Goal: Task Accomplishment & Management: Complete application form

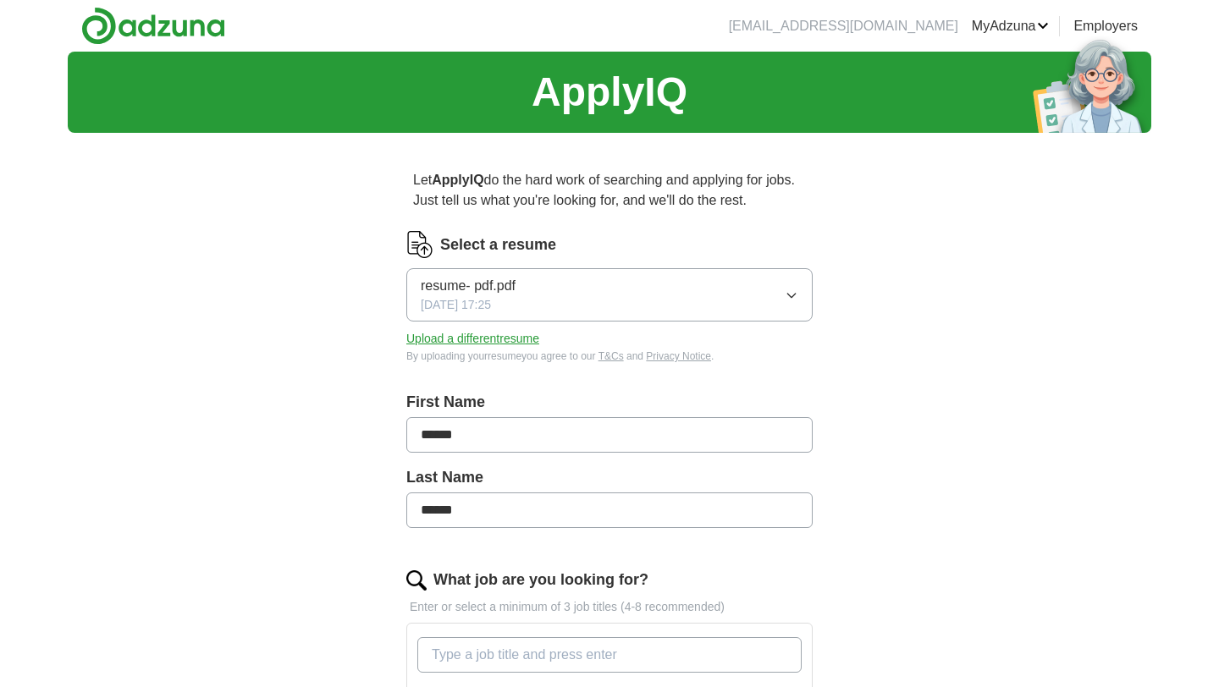
click at [592, 304] on button "resume- pdf.pdf [DATE] 17:25" at bounding box center [609, 294] width 406 height 53
click at [996, 244] on div "ApplyIQ Let ApplyIQ do the hard work of searching and applying for jobs. Just t…" at bounding box center [610, 641] width 1084 height 1178
click at [517, 335] on button "Upload a different resume" at bounding box center [472, 339] width 133 height 18
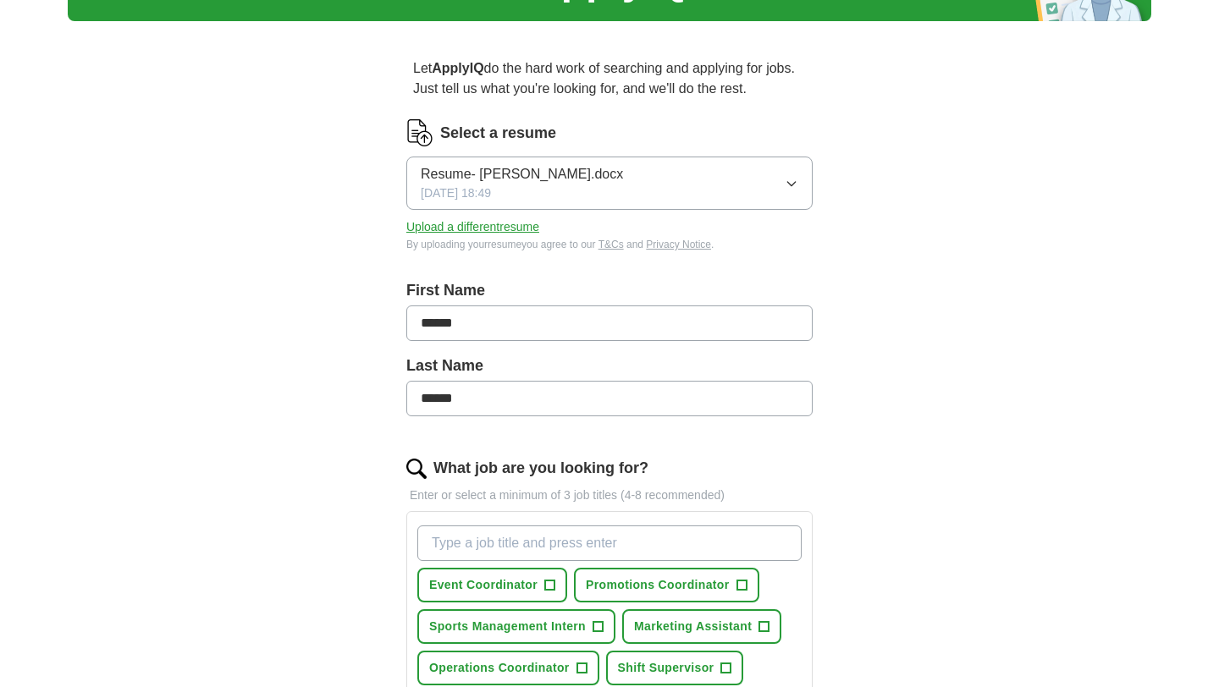
scroll to position [265, 0]
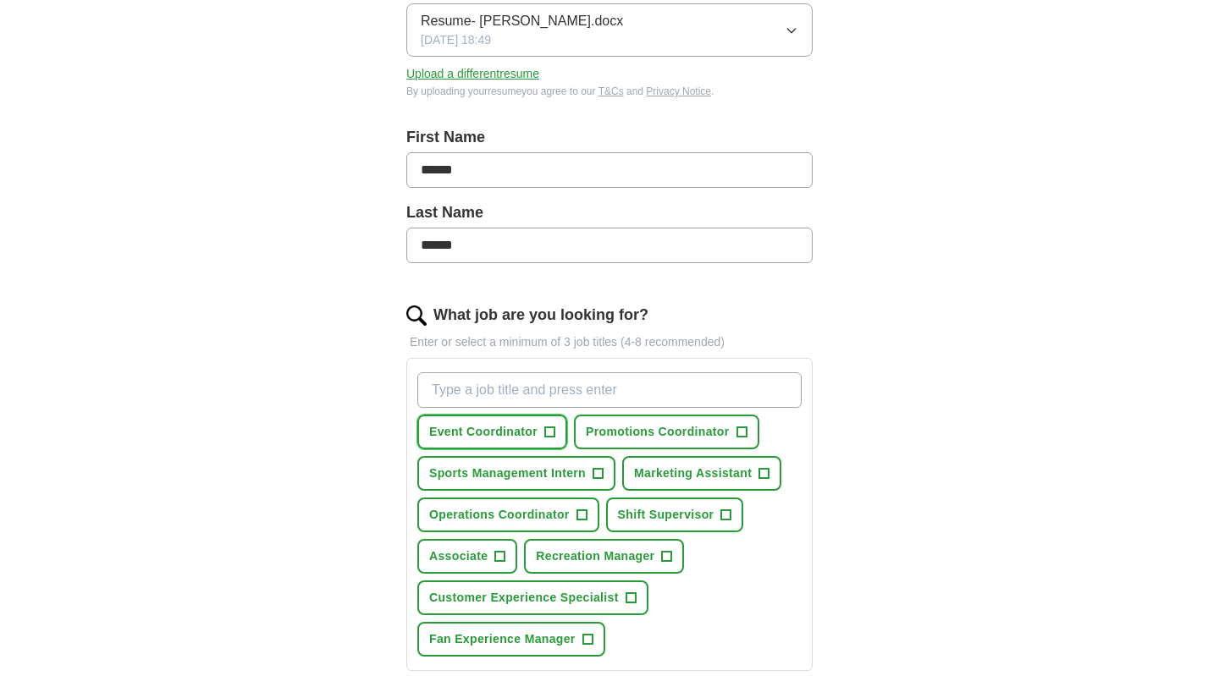
click at [545, 428] on span "+" at bounding box center [550, 433] width 10 height 14
click at [609, 474] on button "Sports Management Intern +" at bounding box center [516, 473] width 198 height 35
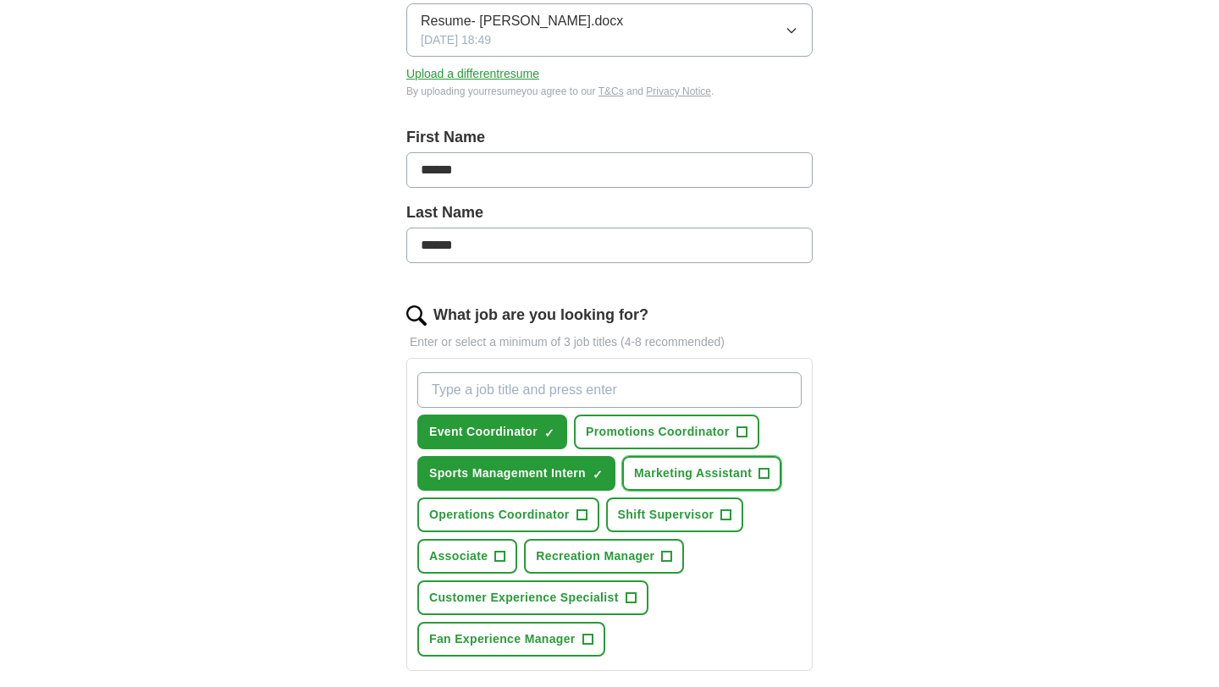
click at [770, 467] on span "+" at bounding box center [764, 474] width 10 height 14
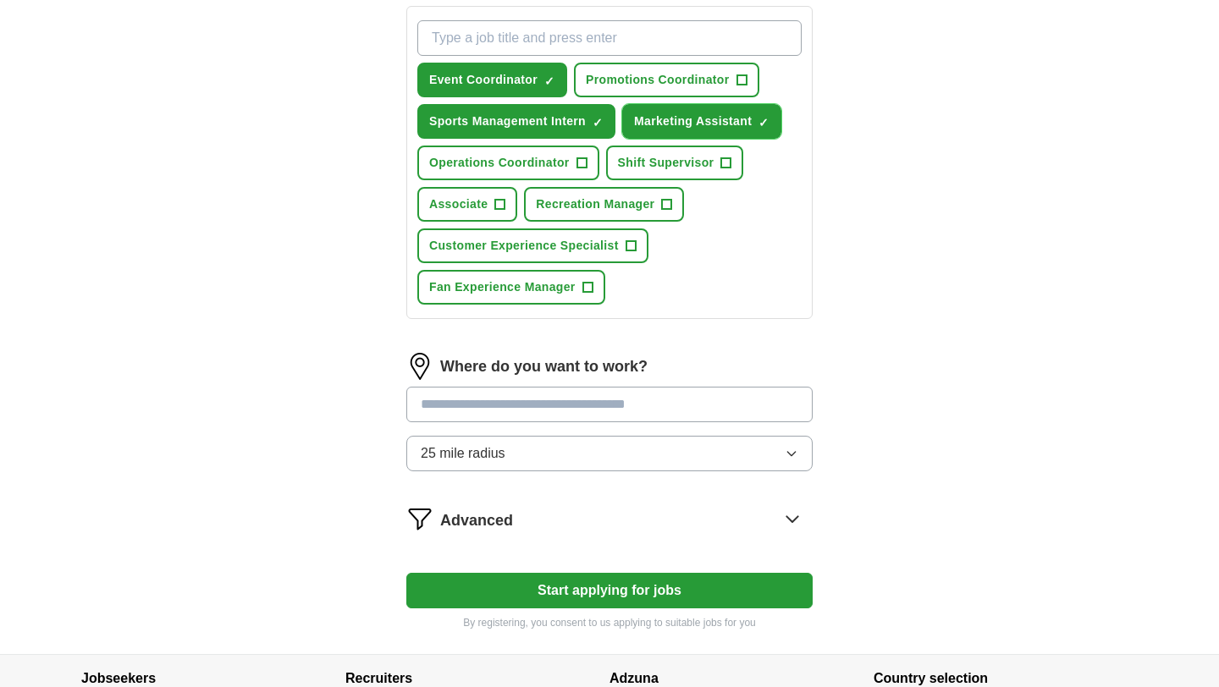
scroll to position [616, 0]
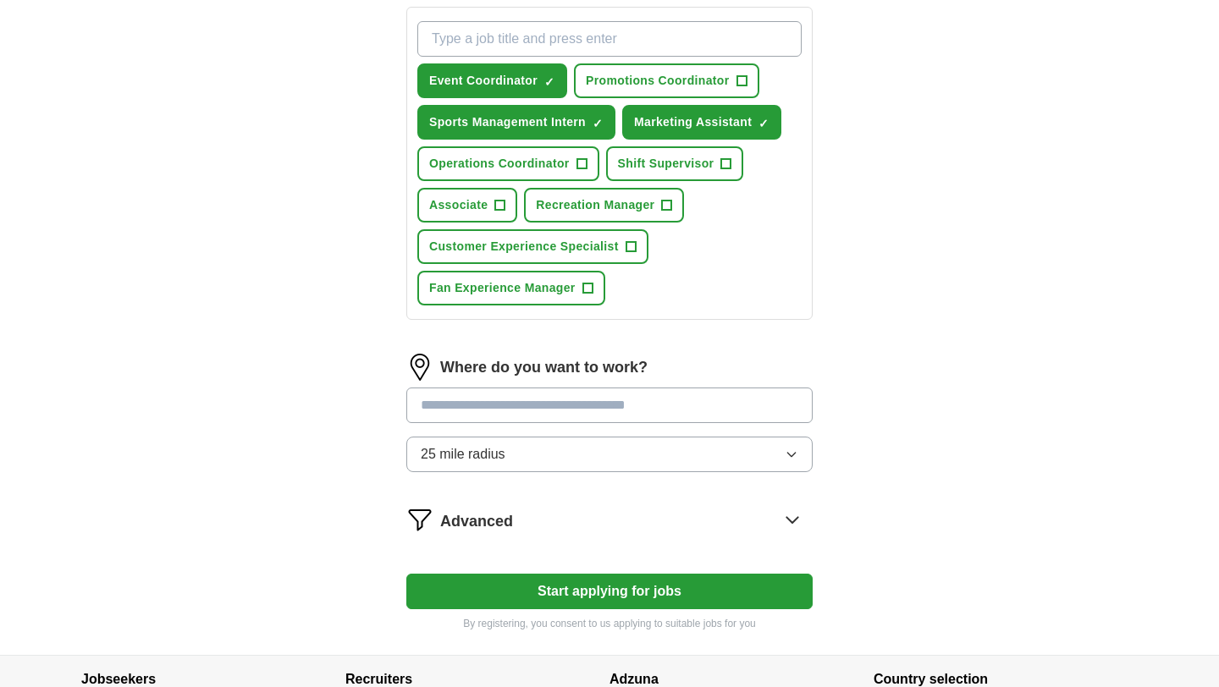
click at [601, 397] on input at bounding box center [609, 406] width 406 height 36
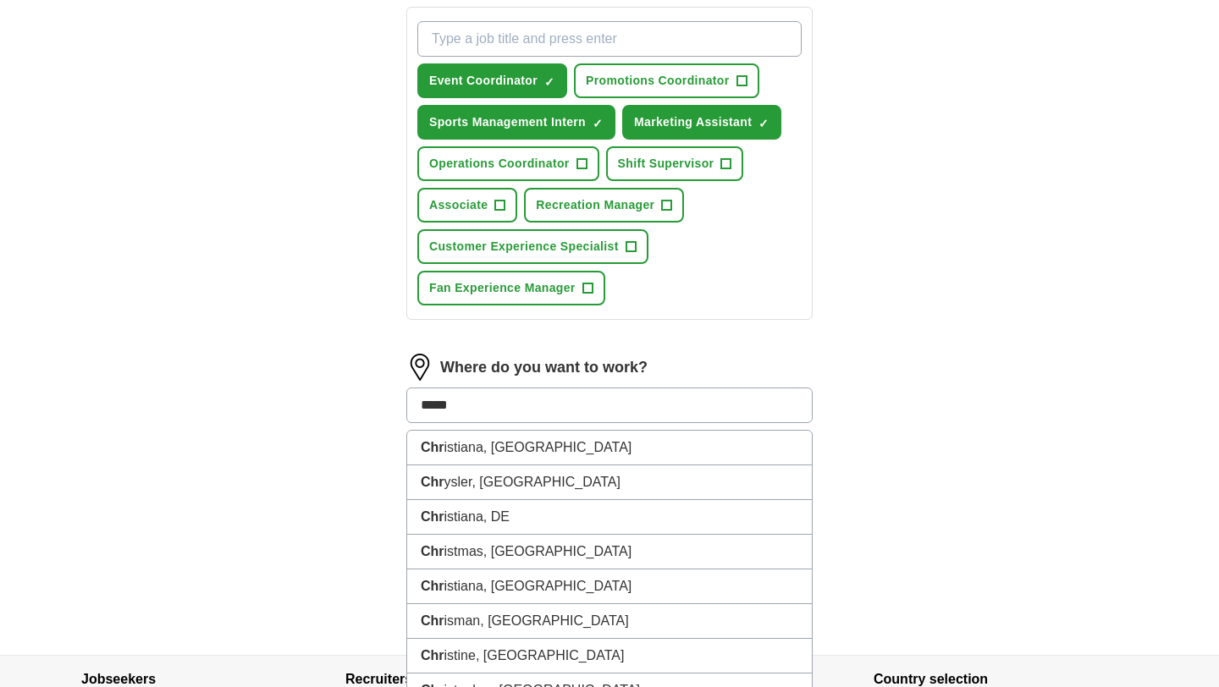
type input "******"
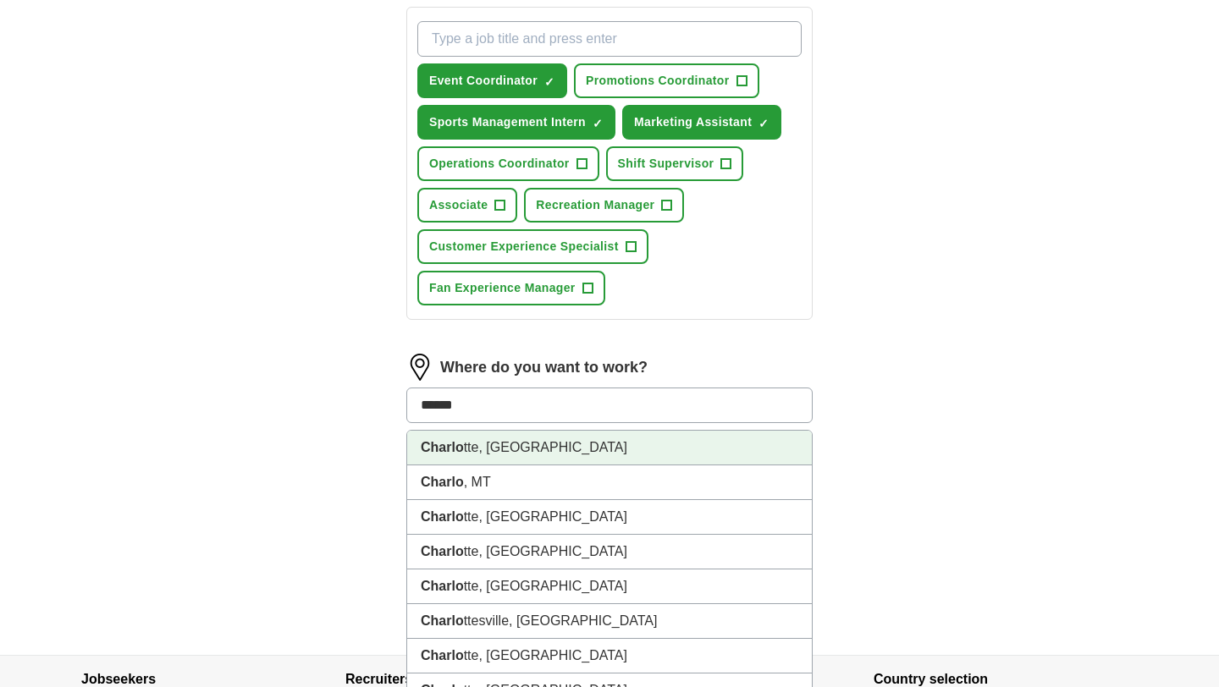
click at [626, 441] on li "Charlo tte, [GEOGRAPHIC_DATA]" at bounding box center [609, 448] width 405 height 35
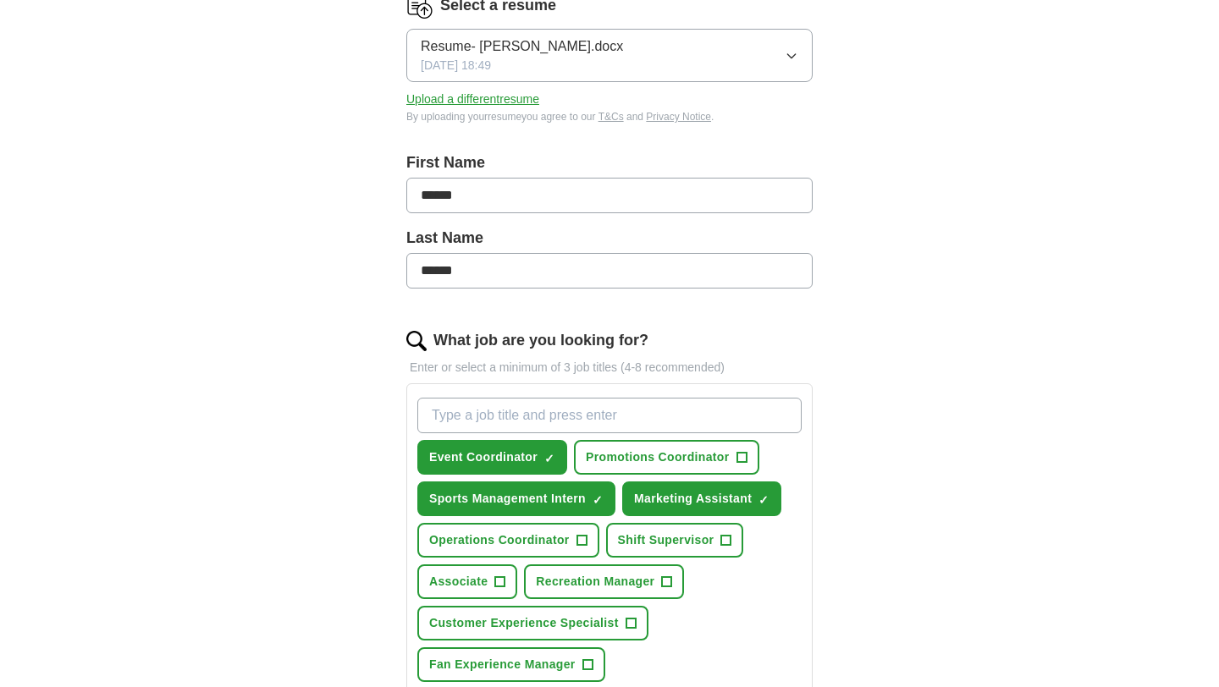
scroll to position [0, 0]
